Goal: Transaction & Acquisition: Purchase product/service

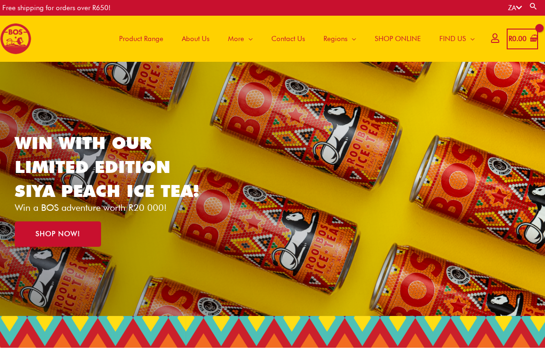
click at [298, 40] on span "Contact Us" at bounding box center [288, 39] width 34 height 28
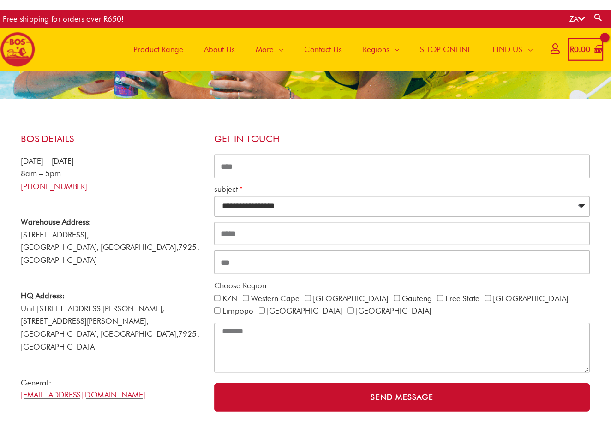
scroll to position [124, 0]
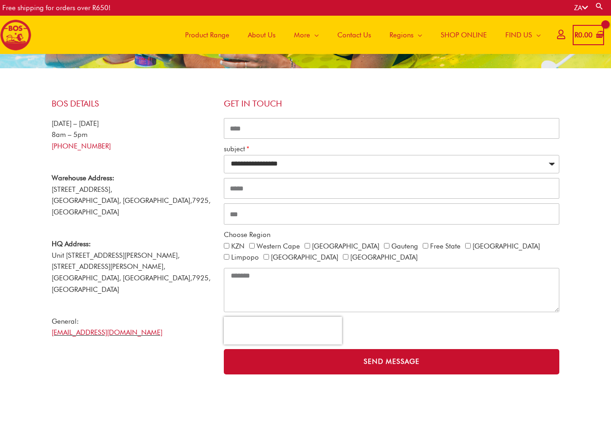
click at [200, 34] on span "Product Range" at bounding box center [207, 35] width 44 height 28
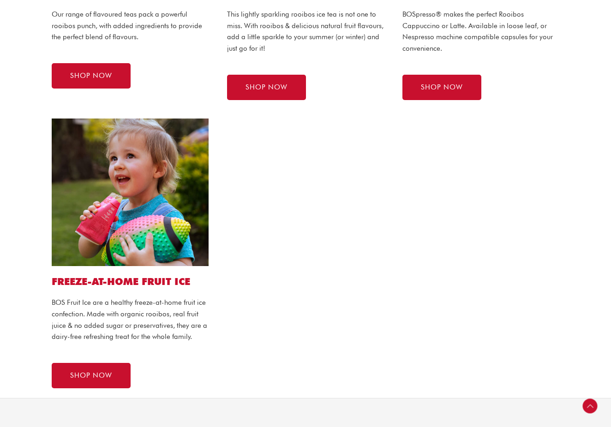
scroll to position [722, 0]
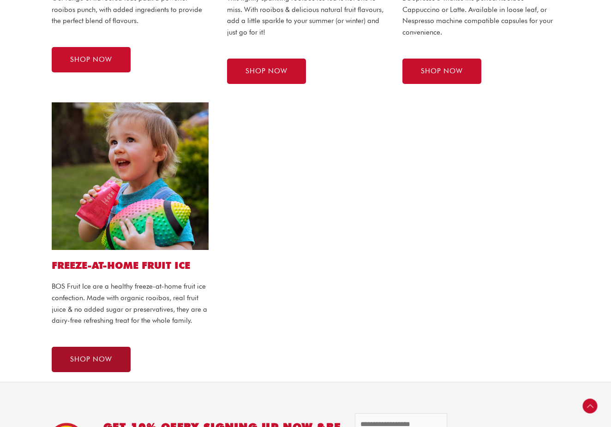
click at [96, 359] on span "SHOP NOW" at bounding box center [91, 359] width 42 height 7
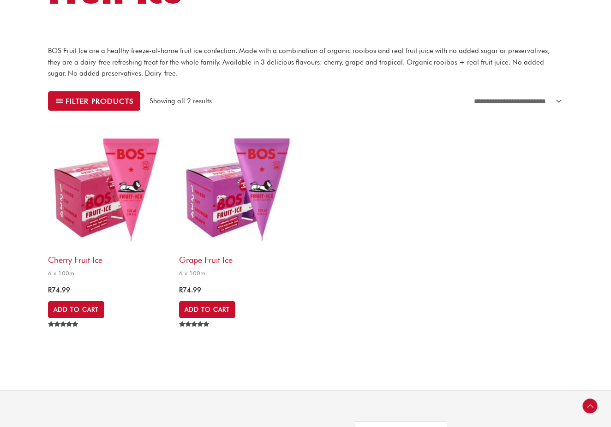
scroll to position [245, 0]
